Goal: Task Accomplishment & Management: Complete application form

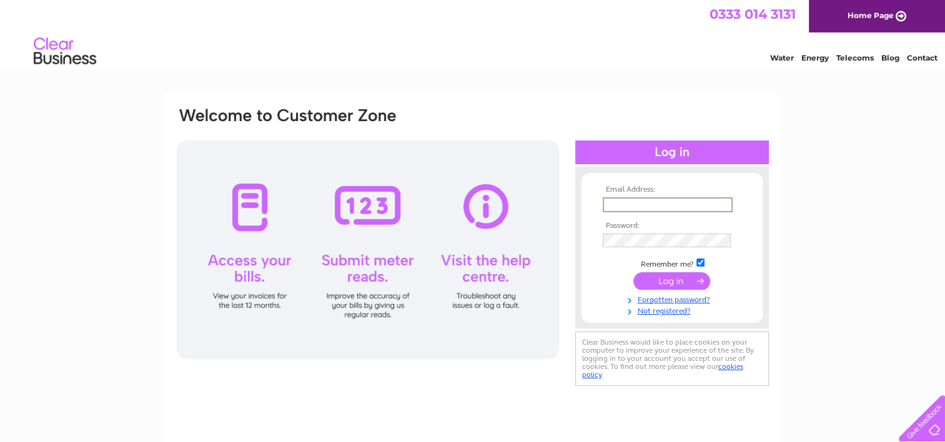
click at [622, 202] on input "text" at bounding box center [668, 204] width 130 height 15
type input "[PERSON_NAME][EMAIL_ADDRESS][DOMAIN_NAME]"
click at [675, 298] on link "Forgotten password?" at bounding box center [674, 299] width 142 height 12
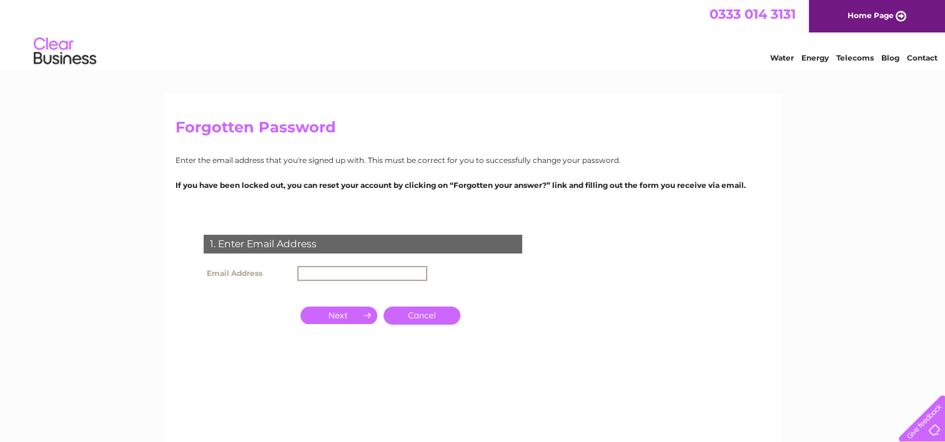
click at [357, 274] on input "text" at bounding box center [362, 273] width 130 height 15
type input "alan@robertduff.co.uk"
click at [335, 309] on input "button" at bounding box center [338, 315] width 77 height 17
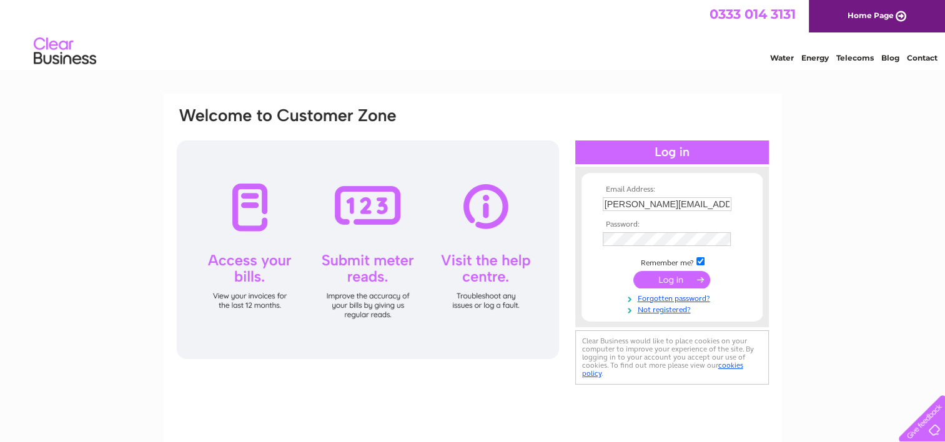
click at [663, 310] on link "Not registered?" at bounding box center [674, 309] width 142 height 12
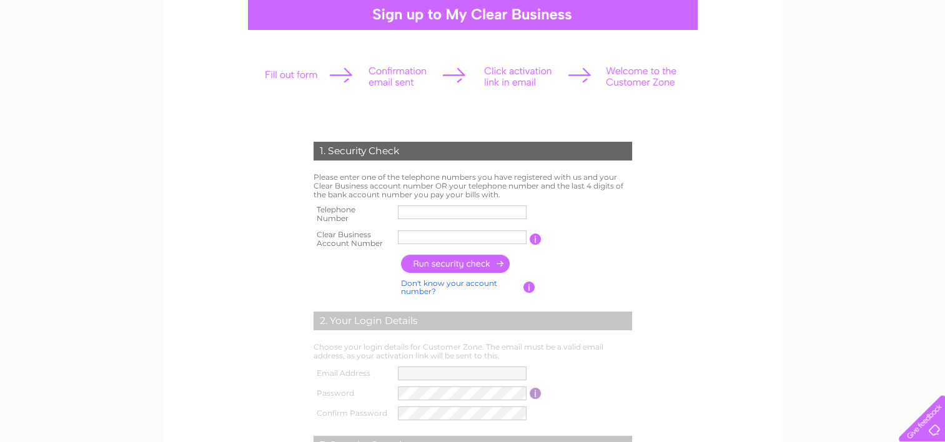
click at [416, 210] on input "text" at bounding box center [462, 213] width 129 height 14
type input "07816394284"
type input "[PERSON_NAME]"
drag, startPoint x: 445, startPoint y: 237, endPoint x: 367, endPoint y: 244, distance: 78.4
click at [367, 242] on tr "Clear Business Account Number [PERSON_NAME] You will find your account number o…" at bounding box center [472, 239] width 325 height 25
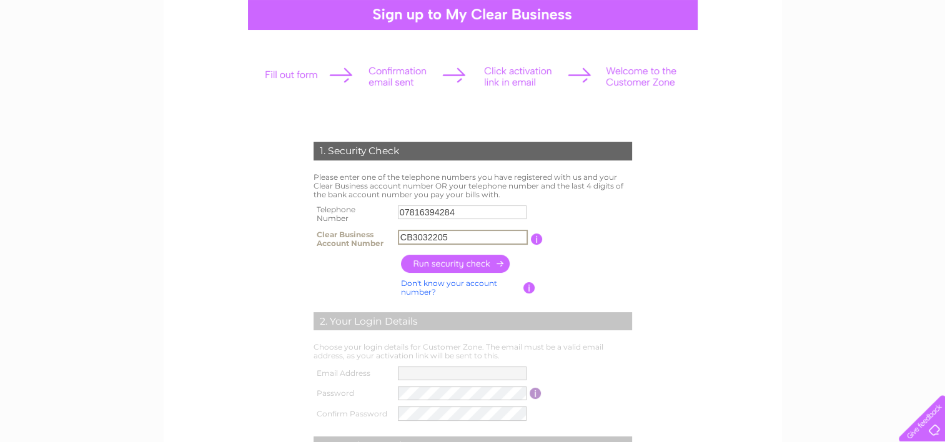
type input "CB3032205"
click at [450, 267] on input "button" at bounding box center [456, 264] width 110 height 18
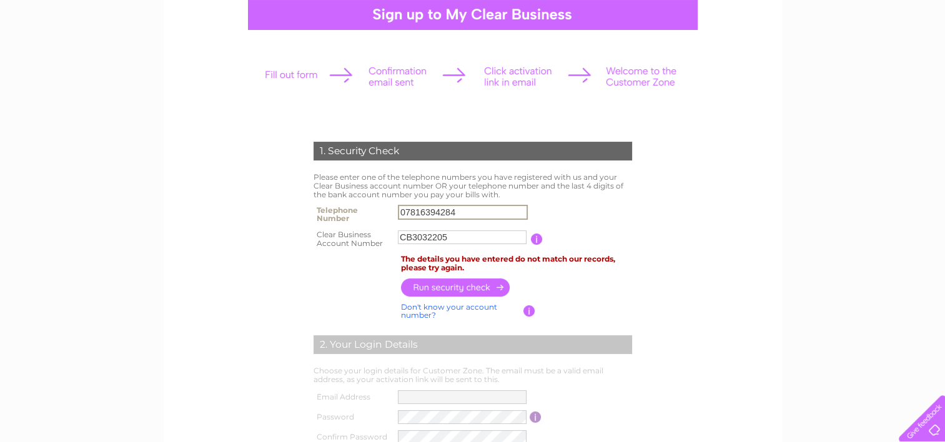
drag, startPoint x: 383, startPoint y: 222, endPoint x: 320, endPoint y: 224, distance: 62.5
click at [324, 224] on tr "Telephone Number 07816394284" at bounding box center [472, 214] width 325 height 25
type input "01475673663"
click at [347, 280] on th at bounding box center [353, 287] width 87 height 24
click at [477, 288] on input "button" at bounding box center [456, 287] width 110 height 18
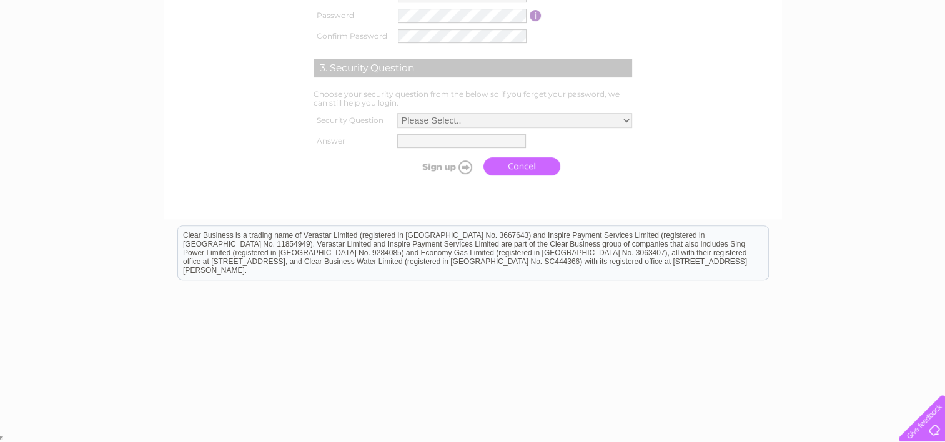
scroll to position [89, 0]
